Goal: Transaction & Acquisition: Purchase product/service

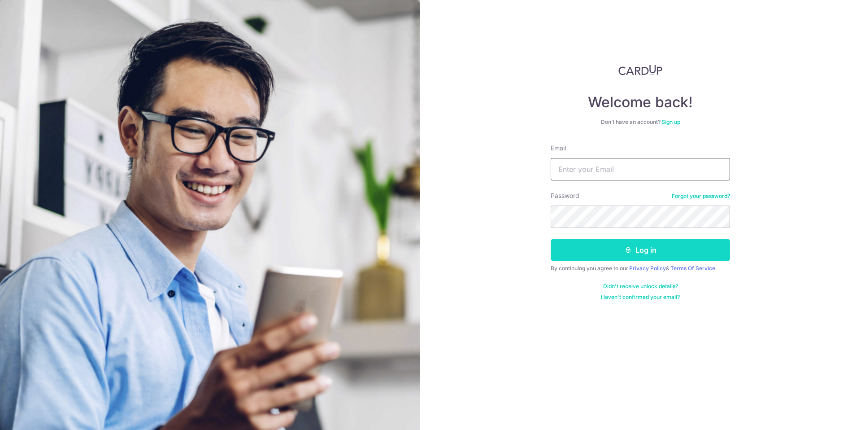
type input "joeylong71@outlook.com"
click at [635, 249] on button "Log in" at bounding box center [640, 250] width 179 height 22
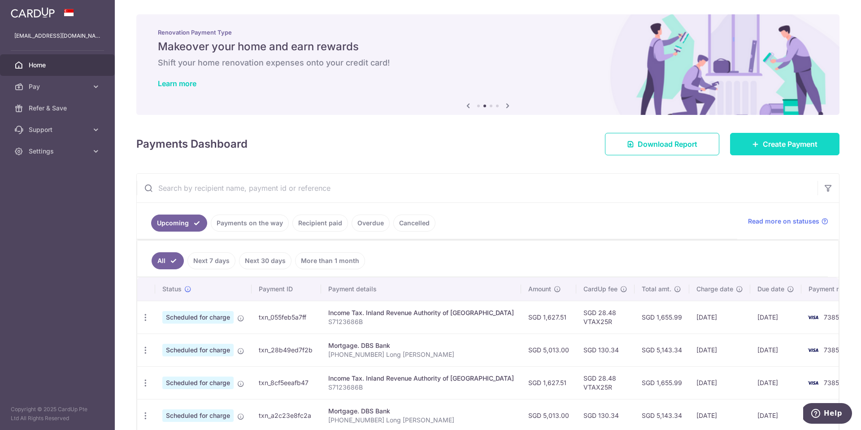
click at [785, 147] on span "Create Payment" at bounding box center [790, 144] width 55 height 11
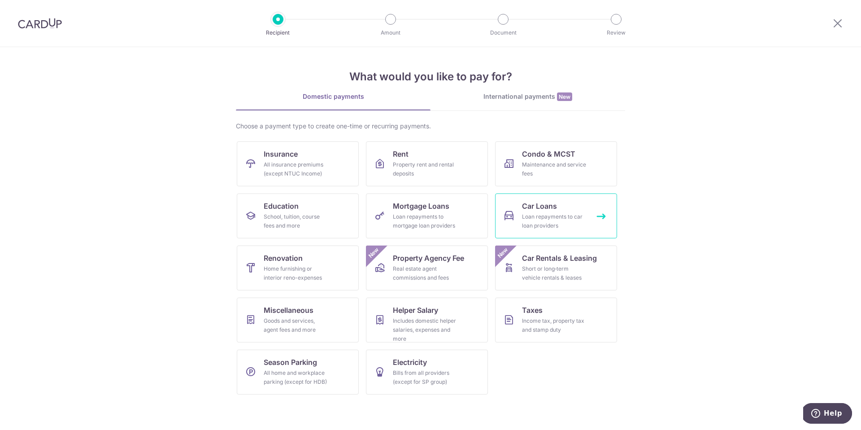
click at [548, 210] on span "Car Loans" at bounding box center [539, 205] width 35 height 11
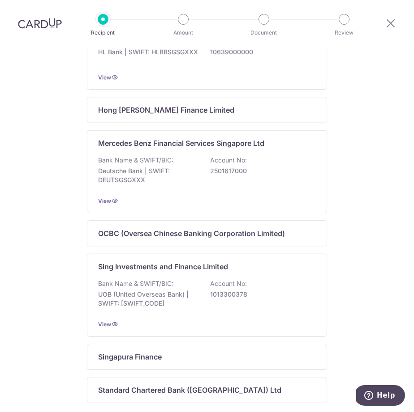
scroll to position [520, 0]
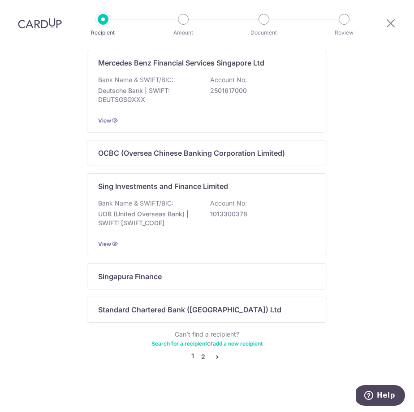
click at [200, 362] on link "2" at bounding box center [203, 356] width 11 height 11
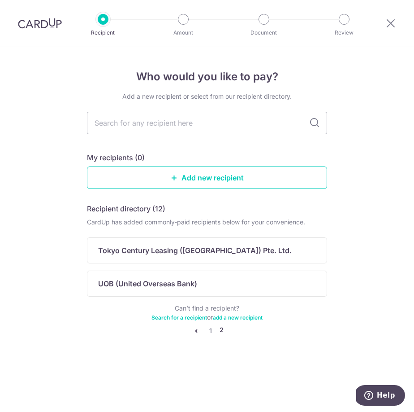
scroll to position [0, 0]
click at [166, 284] on p "UOB (United Overseas Bank)" at bounding box center [147, 283] width 99 height 11
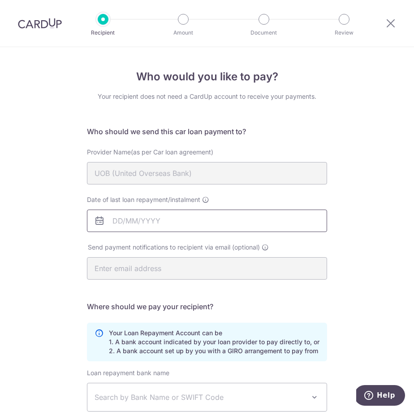
click at [122, 221] on input "Date of last loan repayment/instalment" at bounding box center [207, 220] width 240 height 22
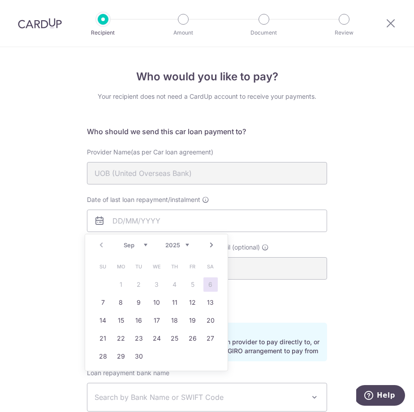
click at [100, 245] on div "Prev Next Sep Oct Nov Dec 2025 2026 2027 2028 2029 2030 2031 2032 2033 2034 2035" at bounding box center [156, 245] width 143 height 22
click at [216, 193] on div "Provider Name(as per Car loan agreement) UOB (United Overseas Bank)" at bounding box center [207, 172] width 251 height 48
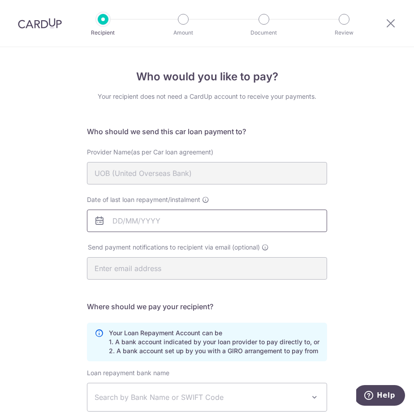
click at [139, 220] on input "Date of last loan repayment/instalment" at bounding box center [207, 220] width 240 height 22
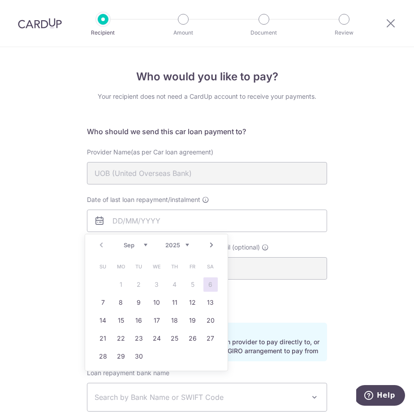
click at [214, 244] on link "Next" at bounding box center [211, 244] width 11 height 11
click at [182, 247] on select "2025 2026 2027 2028 2029 2030 2031 2032 2033 2034 2035" at bounding box center [177, 244] width 24 height 7
click at [103, 242] on link "Prev" at bounding box center [101, 244] width 11 height 11
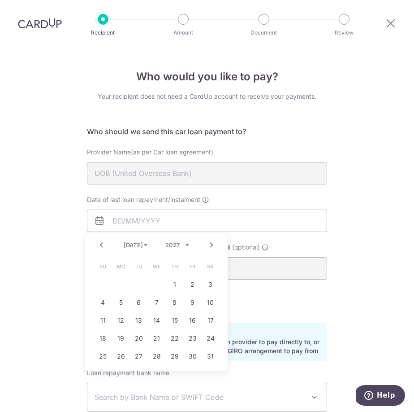
click at [103, 242] on link "Prev" at bounding box center [101, 244] width 11 height 11
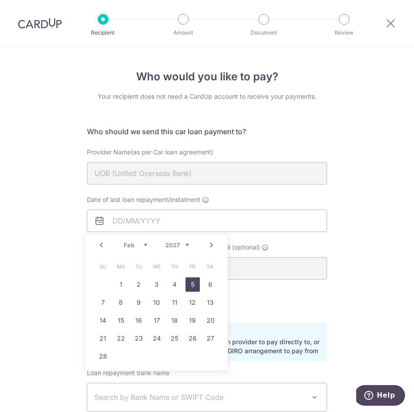
click at [192, 281] on link "5" at bounding box center [193, 284] width 14 height 14
type input "05/02/2027"
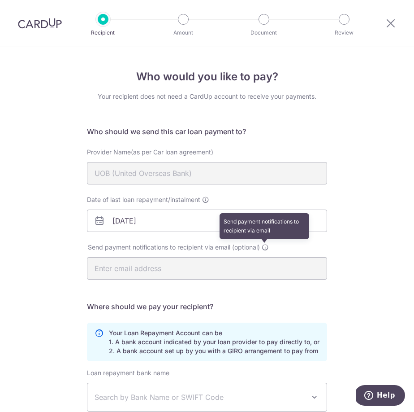
click at [264, 246] on icon at bounding box center [265, 247] width 7 height 7
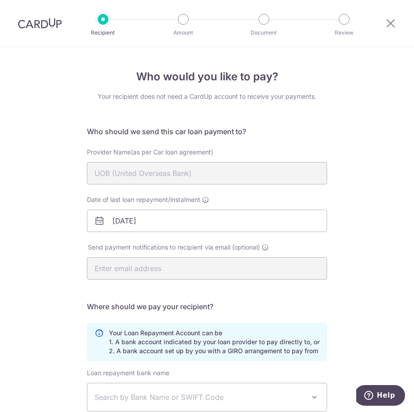
click at [61, 255] on div "Who would you like to pay? Your recipient does not need a CardUp account to rec…" at bounding box center [207, 295] width 414 height 496
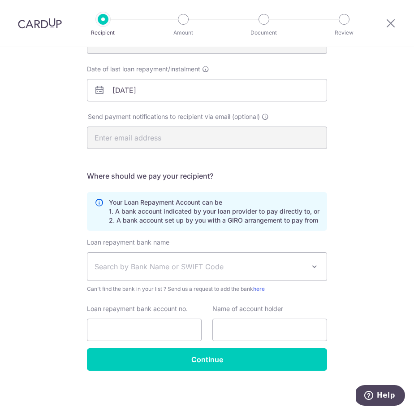
scroll to position [131, 0]
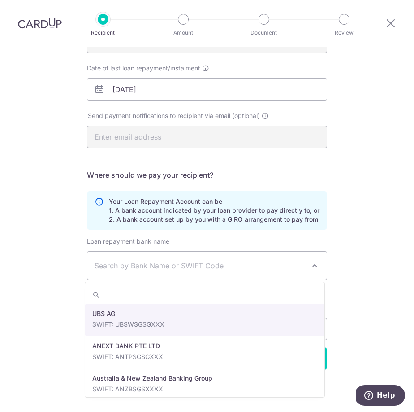
click at [146, 266] on span "Search by Bank Name or SWIFT Code" at bounding box center [200, 265] width 211 height 11
type input "dbs"
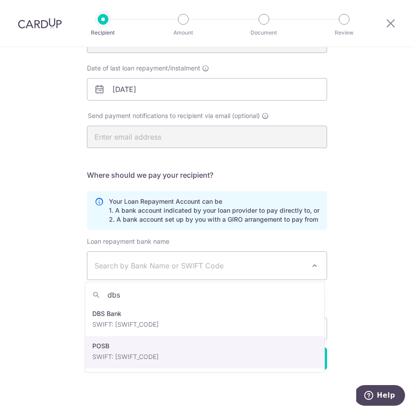
select select "19"
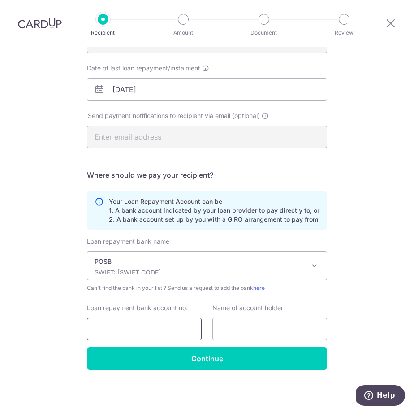
click at [117, 330] on input "Loan repayment bank account no." at bounding box center [144, 329] width 115 height 22
type input "102149670"
click at [227, 331] on input "text" at bounding box center [270, 329] width 115 height 22
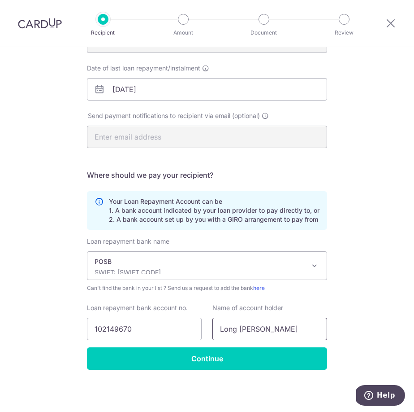
type input "Long Shi Ruey Joey"
click at [378, 263] on div "Who would you like to pay? Your recipient does not need a CardUp account to rec…" at bounding box center [207, 164] width 414 height 496
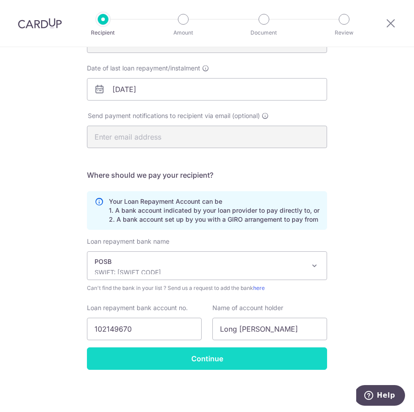
click at [215, 362] on input "Continue" at bounding box center [207, 358] width 240 height 22
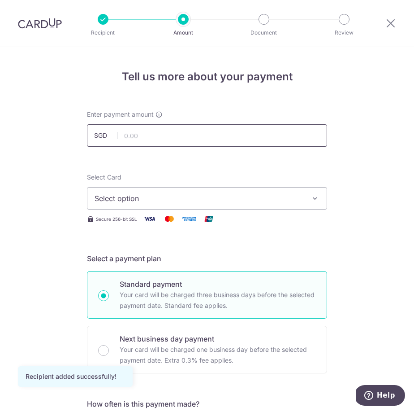
click at [160, 136] on input "text" at bounding box center [207, 135] width 240 height 22
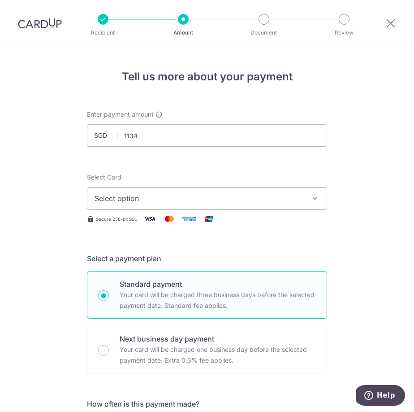
type input "1,134.00"
click at [120, 198] on span "Select option" at bounding box center [199, 198] width 209 height 11
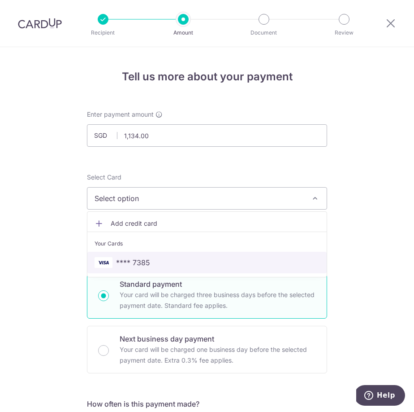
click at [142, 261] on span "**** 7385" at bounding box center [133, 262] width 34 height 11
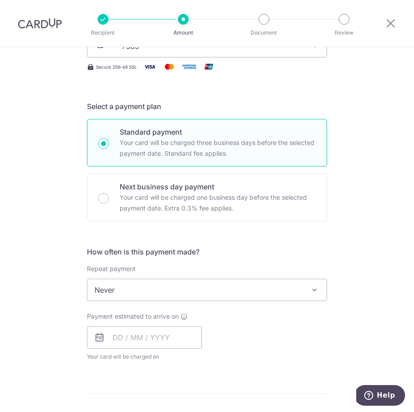
scroll to position [157, 0]
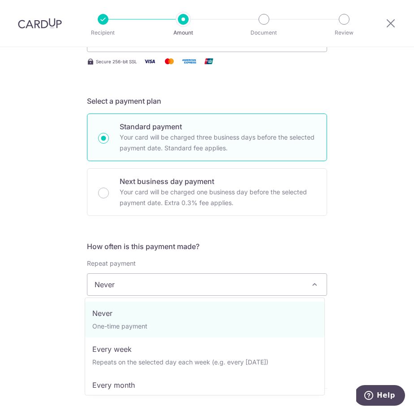
click at [310, 283] on span at bounding box center [314, 284] width 11 height 11
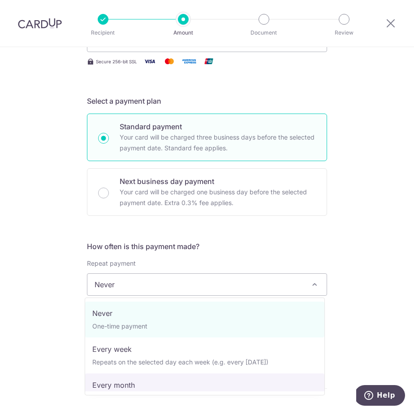
select select "3"
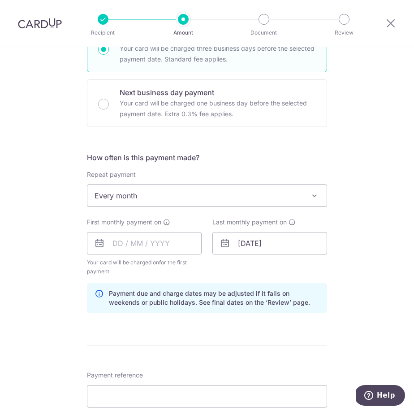
scroll to position [304, 0]
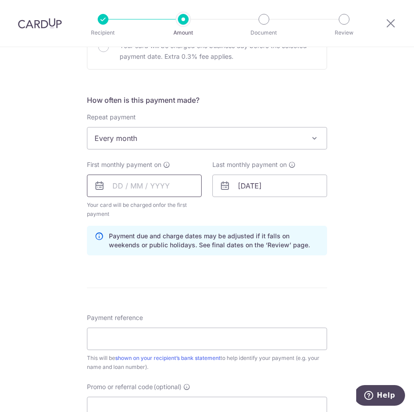
click at [115, 184] on input "text" at bounding box center [144, 185] width 115 height 22
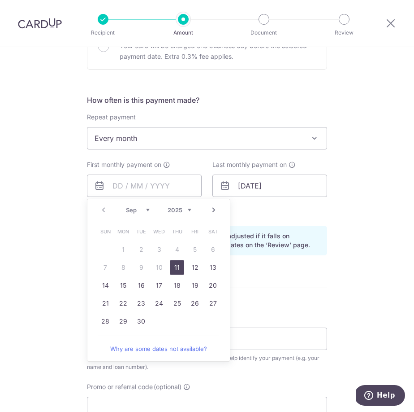
click at [102, 212] on div "Prev Next Sep Oct Nov Dec 2025 2026 2027 2028 2029 2030 2031 2032 2033 2034 2035" at bounding box center [158, 210] width 143 height 22
click at [211, 209] on link "Next" at bounding box center [214, 209] width 11 height 11
click at [100, 266] on link "5" at bounding box center [105, 267] width 14 height 14
type input "[DATE]"
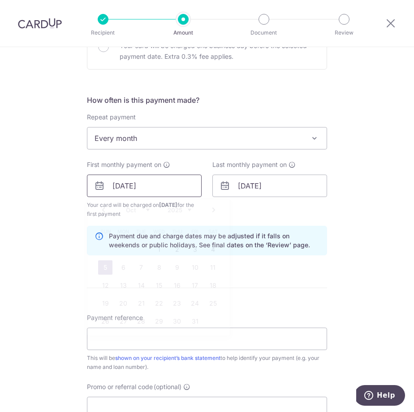
click at [126, 188] on input "[DATE]" at bounding box center [144, 185] width 115 height 22
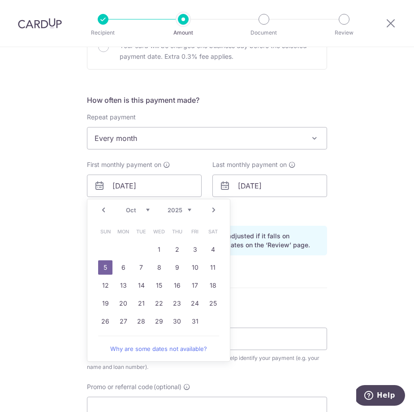
click at [30, 178] on div "Tell us more about your payment Enter payment amount SGD 1,134.00 1134.00 Recip…" at bounding box center [207, 173] width 414 height 861
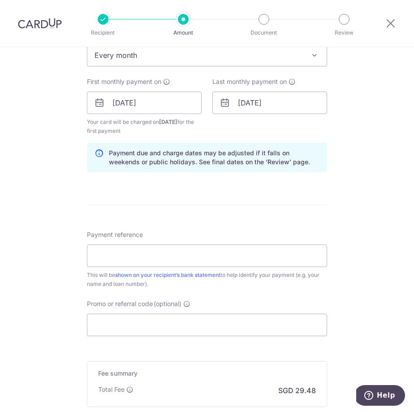
scroll to position [387, 0]
click at [121, 258] on input "Payment reference" at bounding box center [207, 255] width 240 height 22
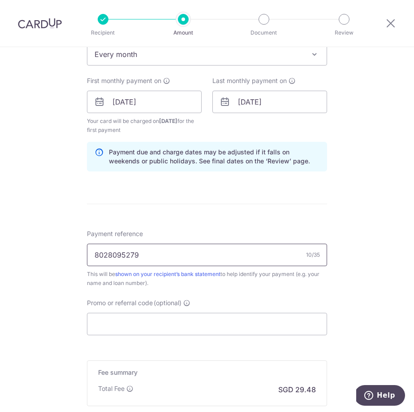
type input "8028095279"
click at [387, 244] on div "Tell us more about your payment Enter payment amount SGD 1,134.00 1134.00 Recip…" at bounding box center [207, 90] width 414 height 861
click at [118, 323] on input "Promo or referral code (optional)" at bounding box center [207, 324] width 240 height 22
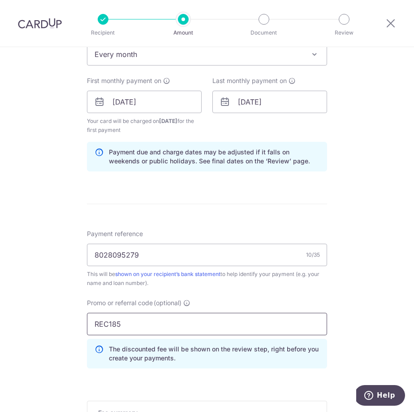
type input "REC185"
click at [381, 294] on div "Tell us more about your payment Enter payment amount SGD 1,134.00 1134.00 Recip…" at bounding box center [207, 110] width 414 height 901
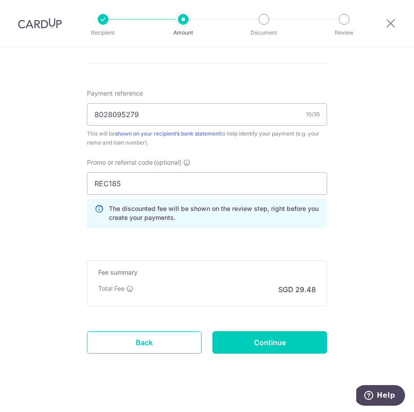
scroll to position [537, 0]
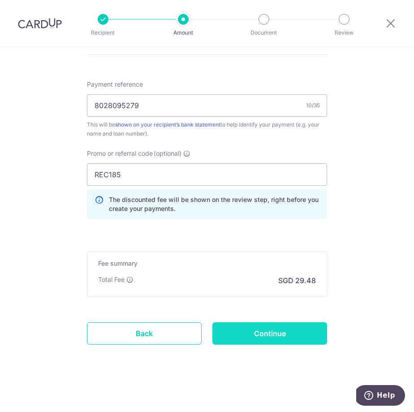
click at [278, 339] on input "Continue" at bounding box center [270, 333] width 115 height 22
type input "Create Schedule"
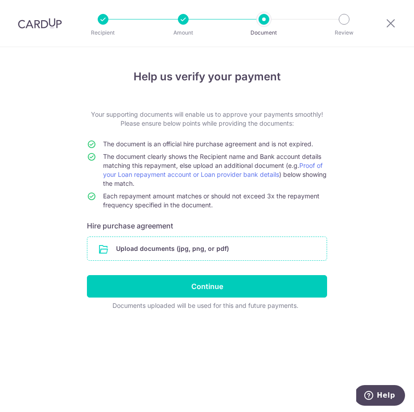
click at [175, 248] on input "file" at bounding box center [206, 248] width 239 height 23
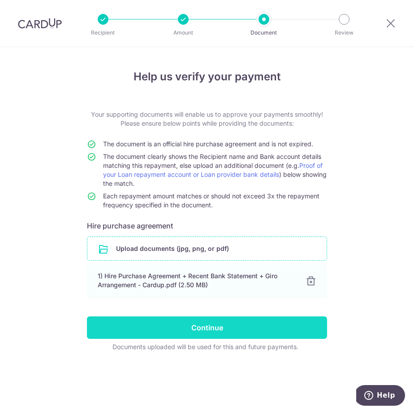
click at [209, 329] on input "Continue" at bounding box center [207, 327] width 240 height 22
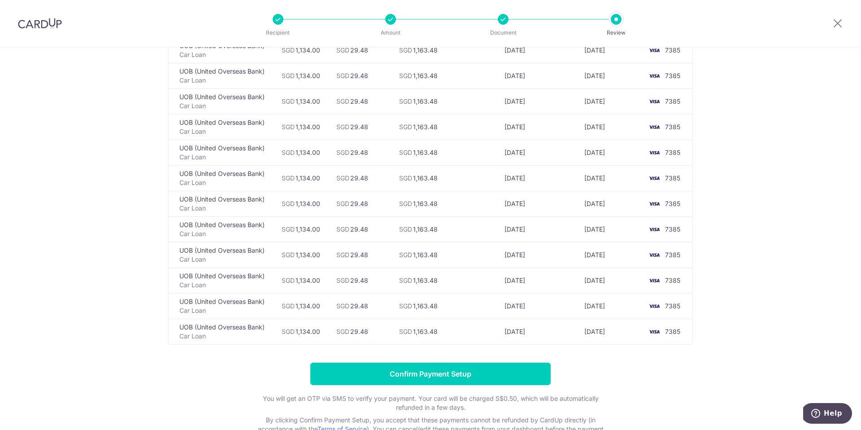
scroll to position [295, 0]
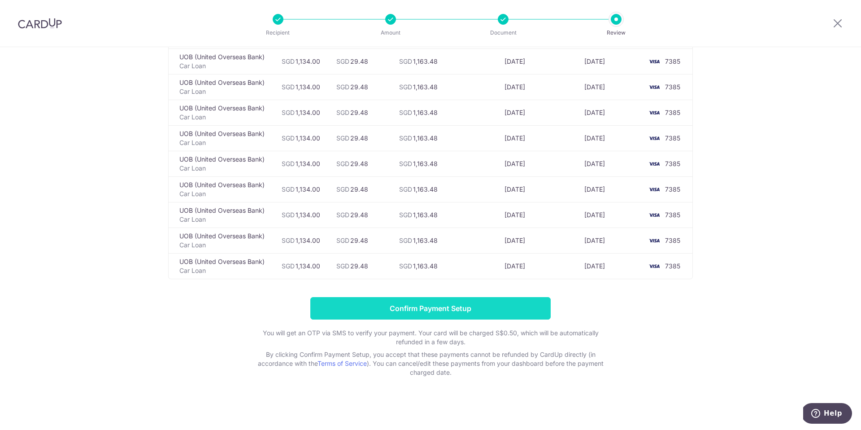
click at [361, 309] on input "Confirm Payment Setup" at bounding box center [430, 308] width 240 height 22
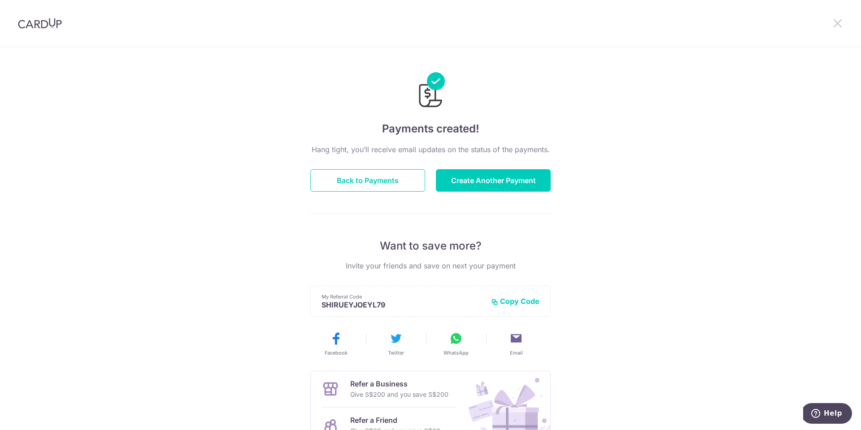
click at [841, 20] on icon at bounding box center [837, 22] width 11 height 11
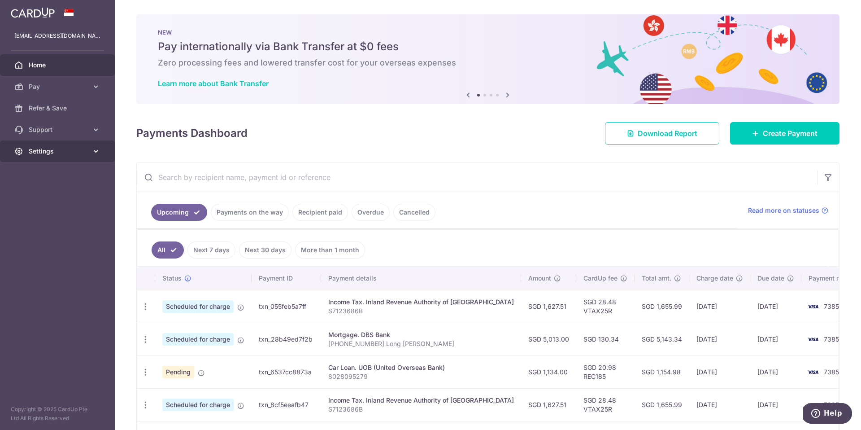
click at [67, 151] on span "Settings" at bounding box center [58, 151] width 59 height 9
click at [42, 196] on span "Logout" at bounding box center [58, 194] width 59 height 9
